Goal: Communication & Community: Answer question/provide support

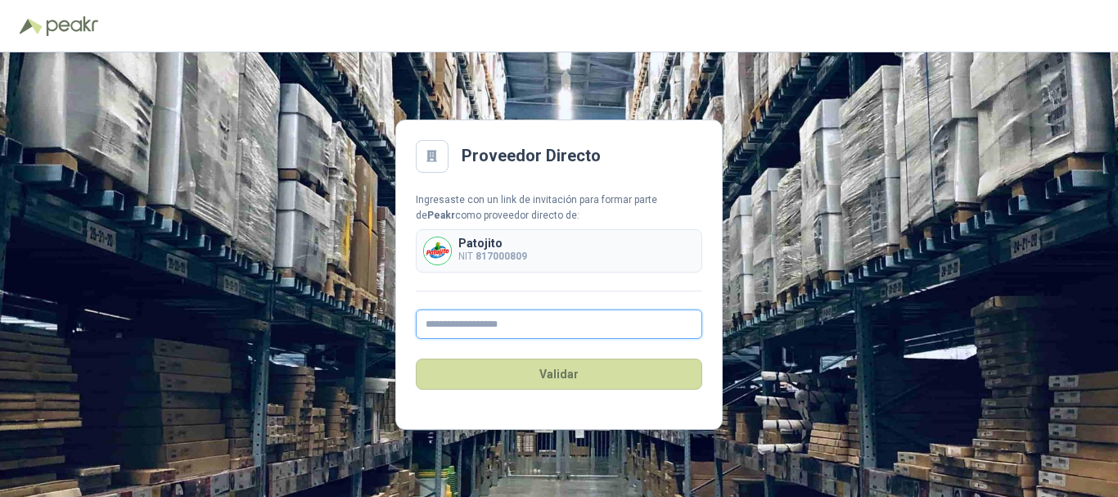
click at [593, 331] on input "text" at bounding box center [559, 323] width 286 height 29
type input "**********"
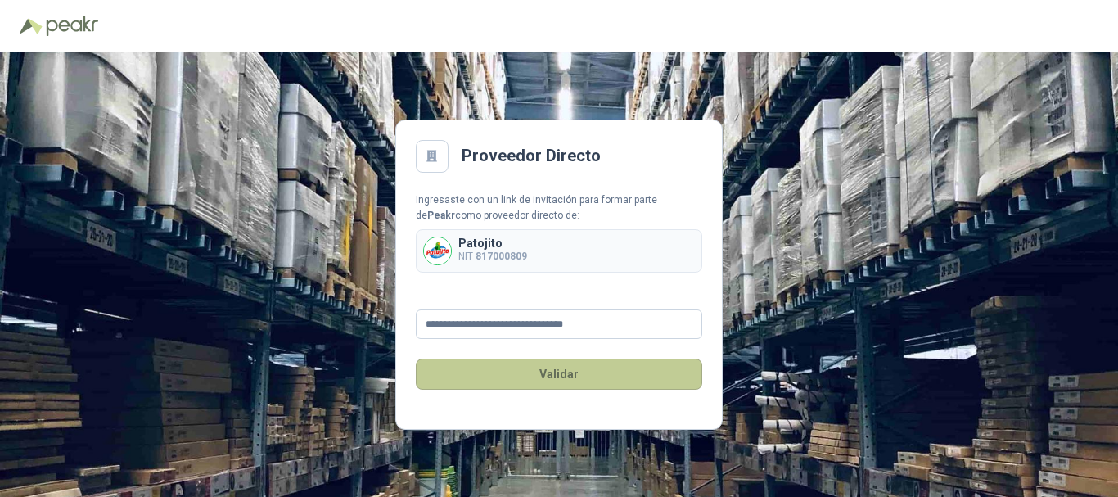
click at [574, 370] on button "Validar" at bounding box center [559, 373] width 286 height 31
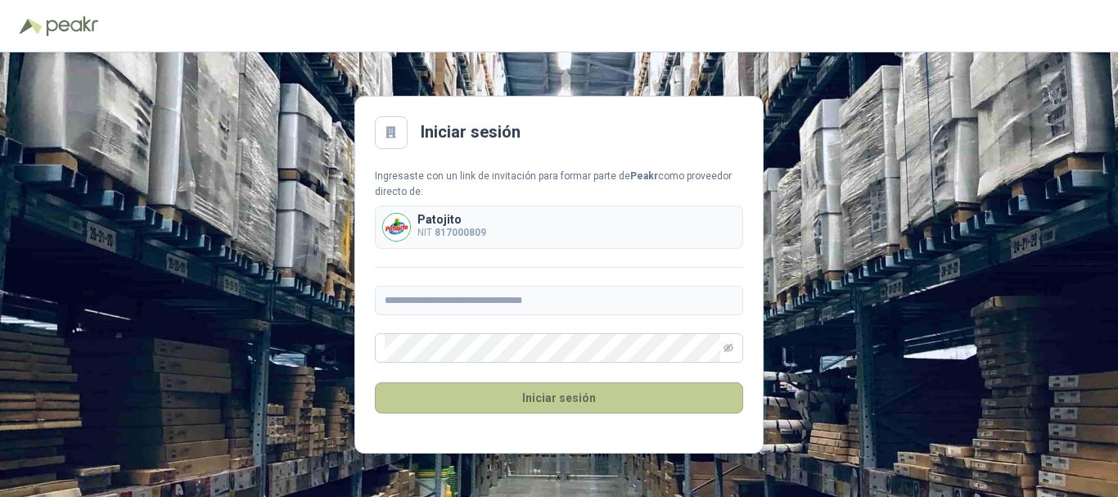
click at [525, 394] on button "Iniciar sesión" at bounding box center [559, 397] width 368 height 31
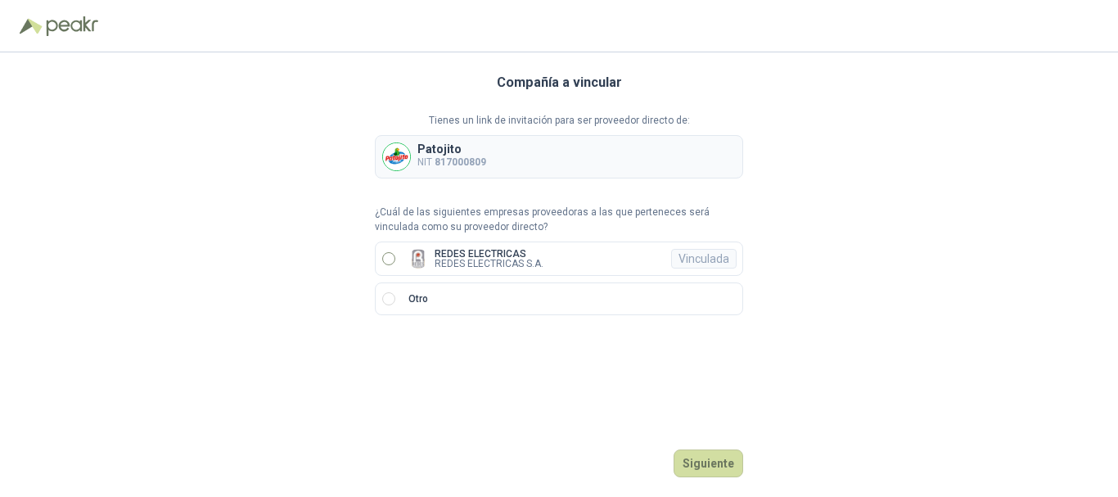
click at [420, 244] on div "Tienes un link de invitación para ser proveedor directo de: Patojito NIT 817000…" at bounding box center [559, 214] width 368 height 203
drag, startPoint x: 411, startPoint y: 252, endPoint x: 462, endPoint y: 276, distance: 56.0
click at [412, 253] on img at bounding box center [418, 259] width 20 height 20
drag, startPoint x: 704, startPoint y: 455, endPoint x: 701, endPoint y: 441, distance: 14.3
click at [705, 455] on button "Ingresar" at bounding box center [710, 463] width 65 height 28
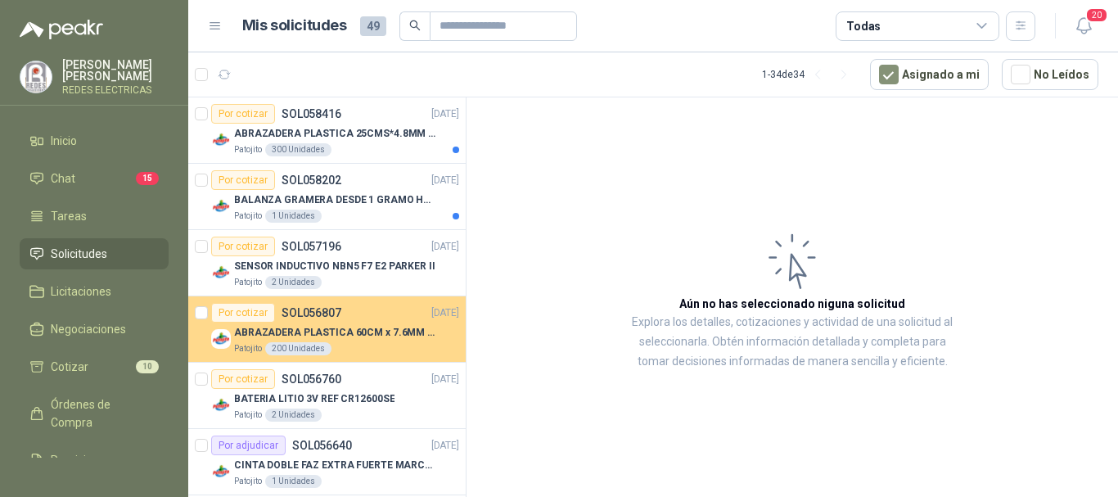
click at [346, 339] on p "ABRAZADERA PLASTICA 60CM x 7.6MM ANCHA" at bounding box center [336, 333] width 204 height 16
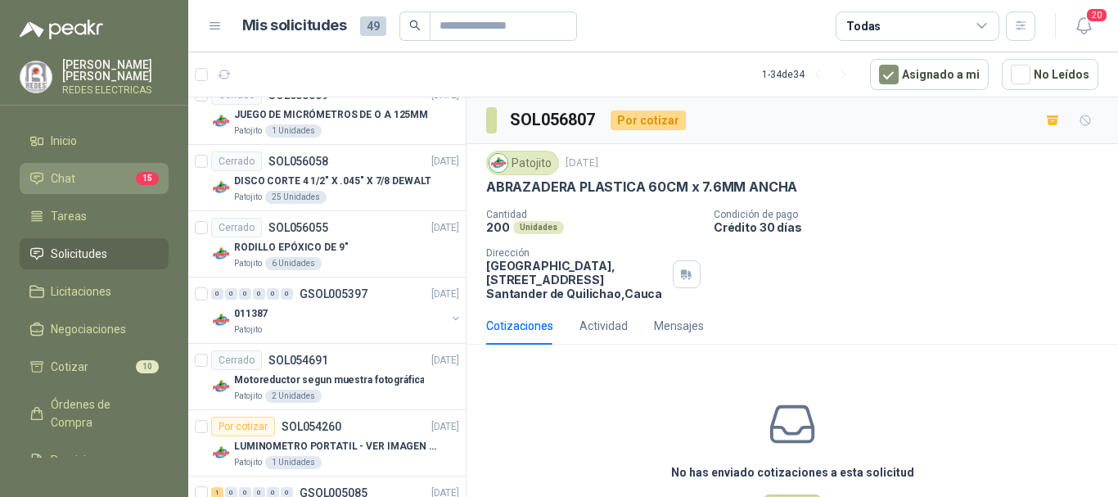
click at [107, 177] on li "Chat 15" at bounding box center [93, 178] width 129 height 18
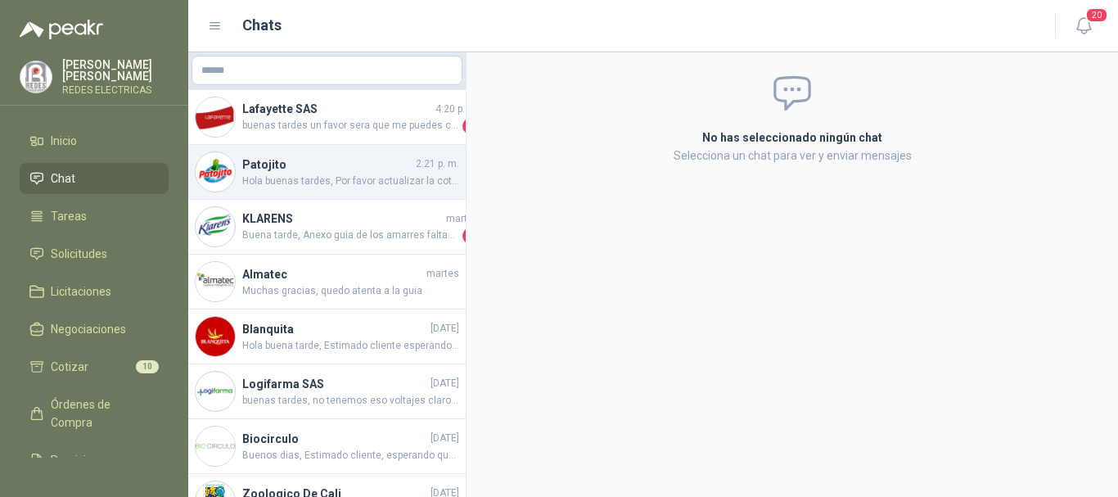
click at [407, 185] on span "Hola buenas tardes, Por favor actualizar la cotización" at bounding box center [350, 182] width 217 height 16
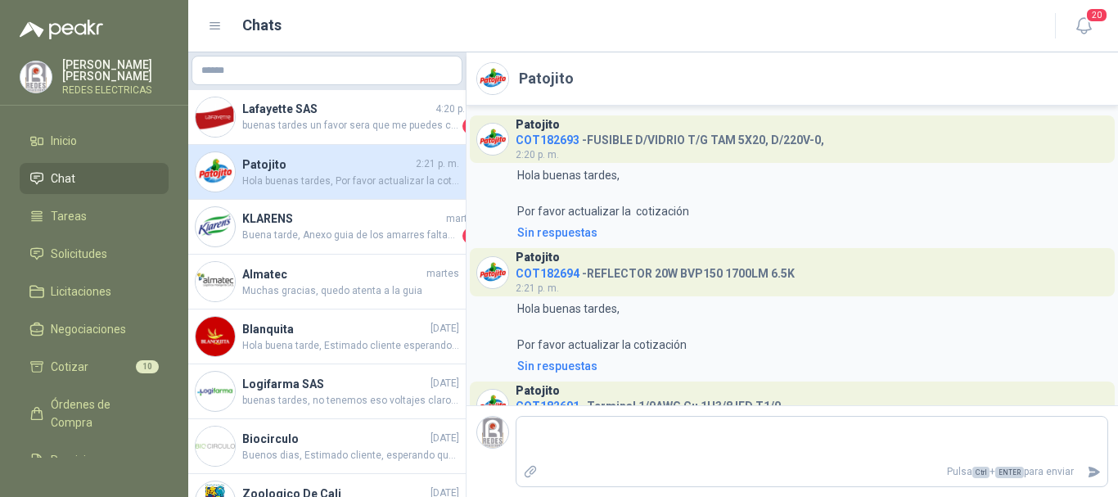
click at [566, 137] on span "COT182693" at bounding box center [548, 139] width 64 height 13
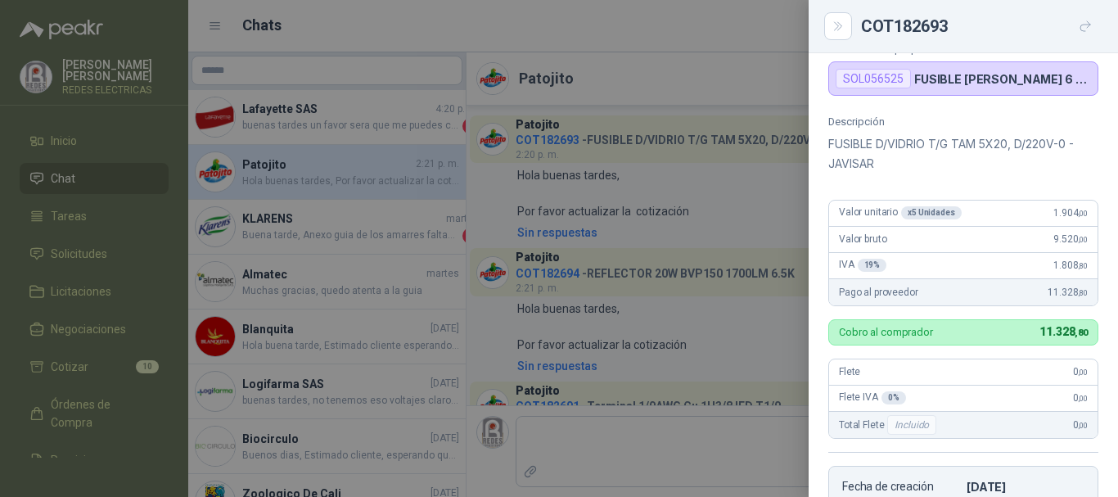
scroll to position [161, 0]
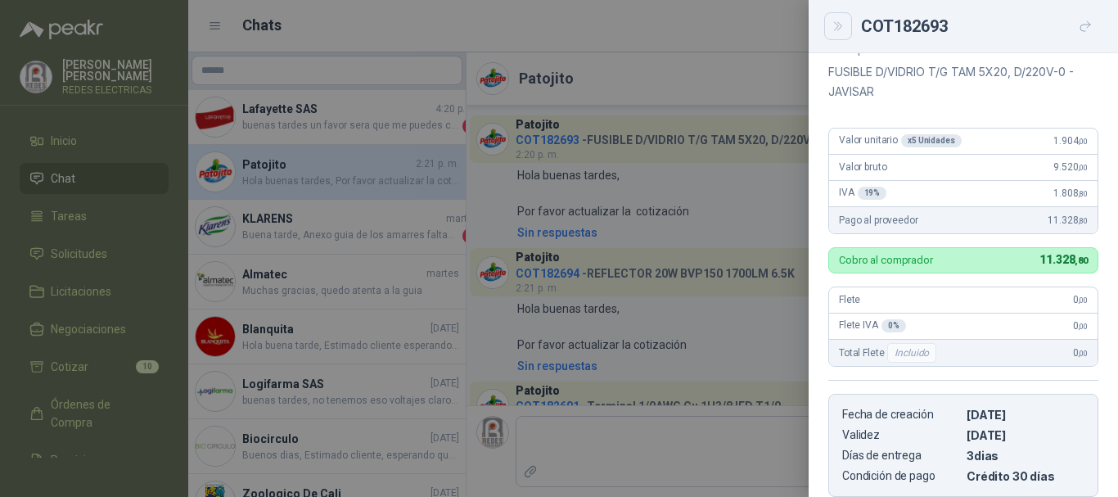
click at [843, 29] on icon "Close" at bounding box center [838, 27] width 14 height 14
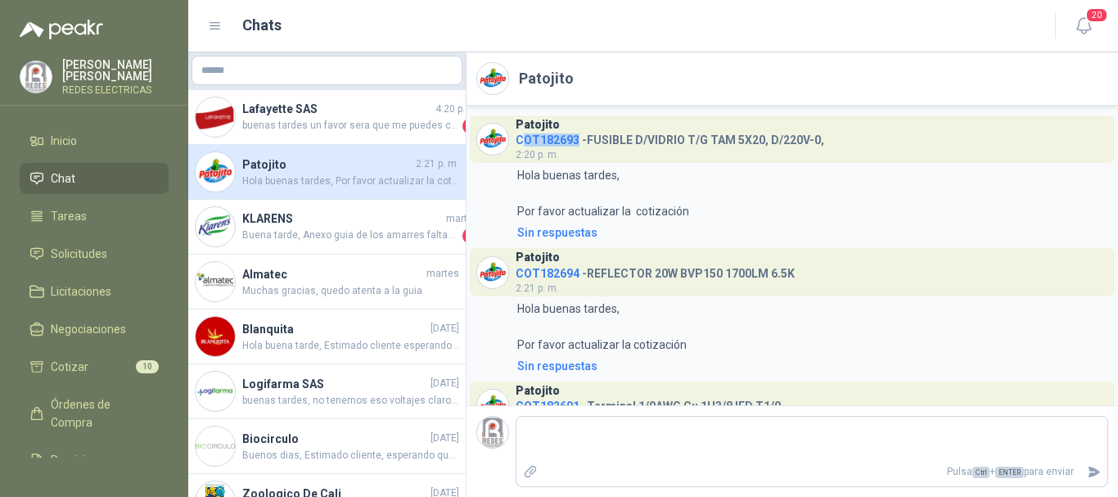
drag, startPoint x: 521, startPoint y: 140, endPoint x: 582, endPoint y: 141, distance: 61.4
click at [580, 141] on h4 "COT182693 - FUSIBLE D/VIDRIO T/G TAM 5X20, D/220V-0," at bounding box center [670, 137] width 309 height 16
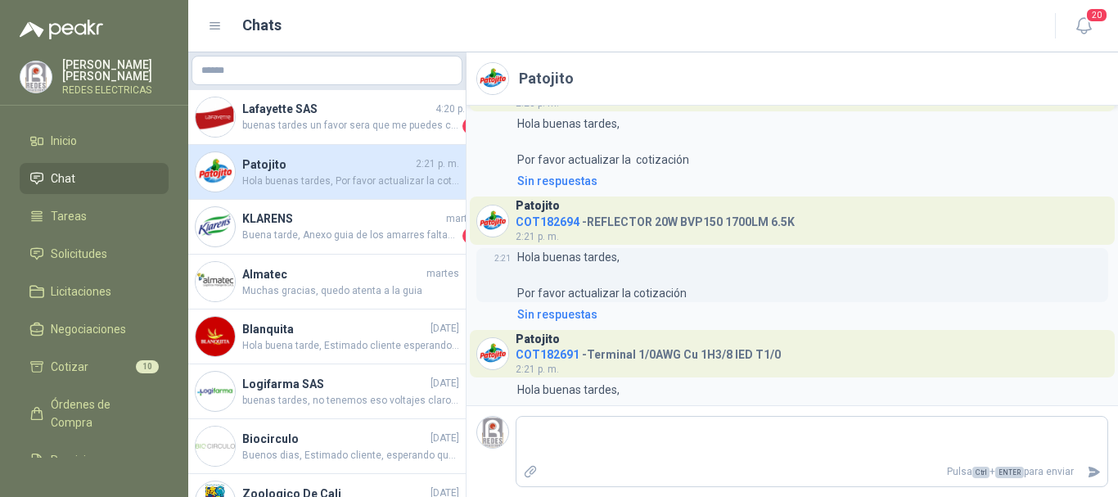
scroll to position [112, 0]
